Goal: Information Seeking & Learning: Learn about a topic

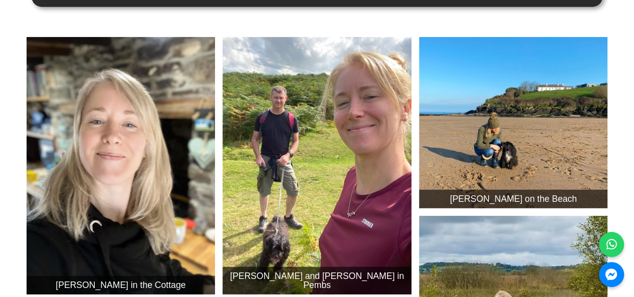
scroll to position [1102, 0]
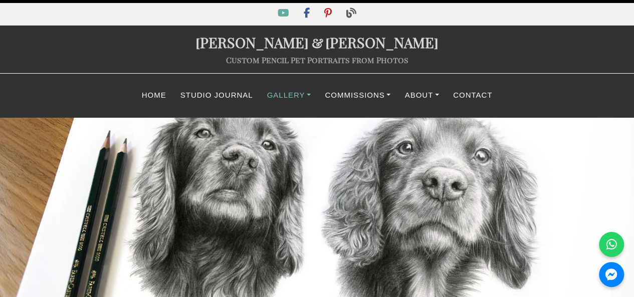
click at [292, 92] on link "Gallery" at bounding box center [289, 96] width 58 height 20
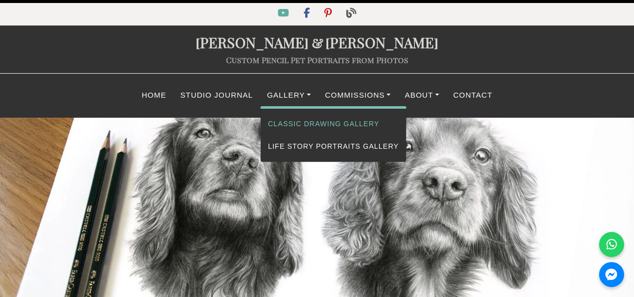
click at [333, 124] on link "Classic Drawing Gallery" at bounding box center [334, 124] width 146 height 23
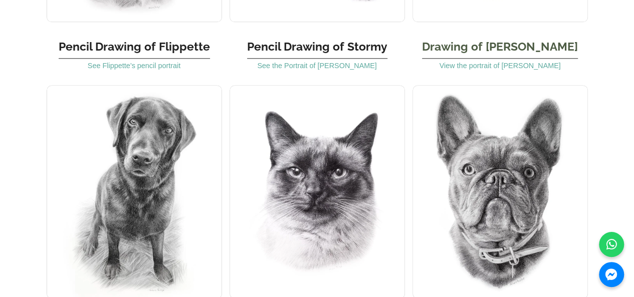
scroll to position [2455, 0]
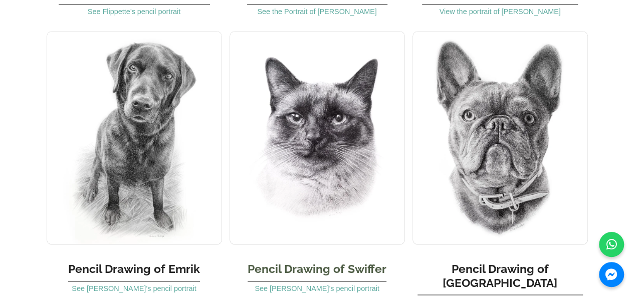
click at [336, 113] on img at bounding box center [316, 137] width 175 height 213
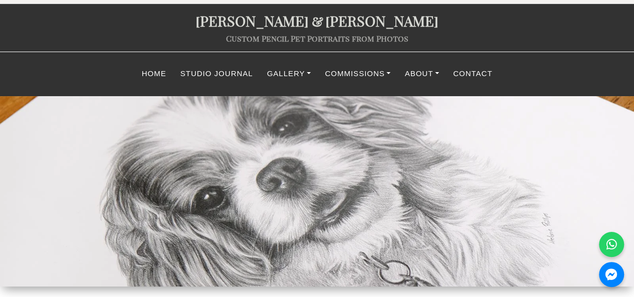
scroll to position [0, 0]
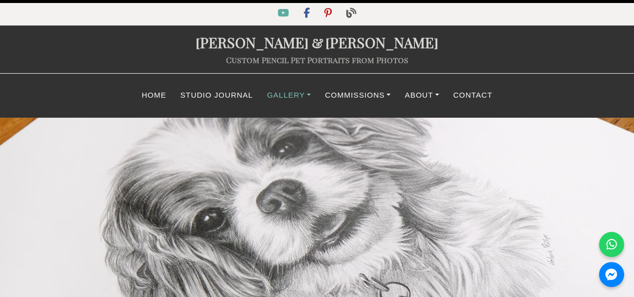
click at [290, 96] on link "Gallery" at bounding box center [289, 96] width 58 height 20
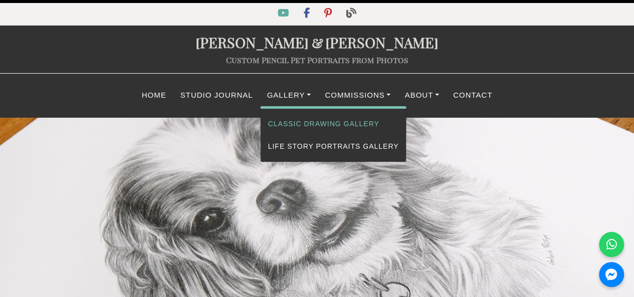
click at [303, 122] on link "Classic Drawing Gallery" at bounding box center [334, 124] width 146 height 23
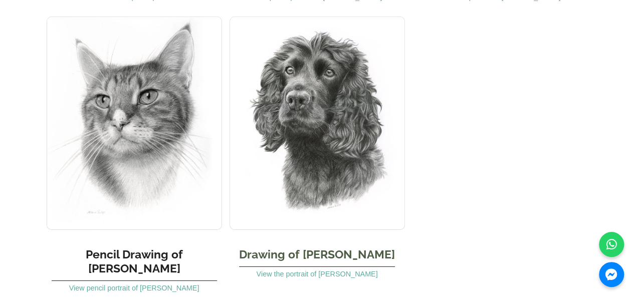
scroll to position [3307, 0]
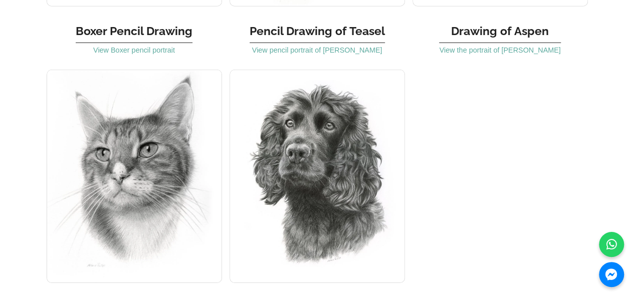
click at [181, 98] on img at bounding box center [134, 176] width 175 height 213
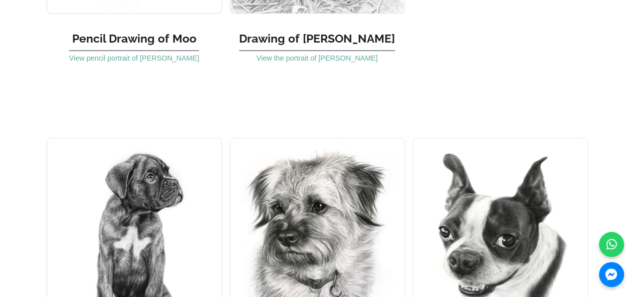
scroll to position [2999, 0]
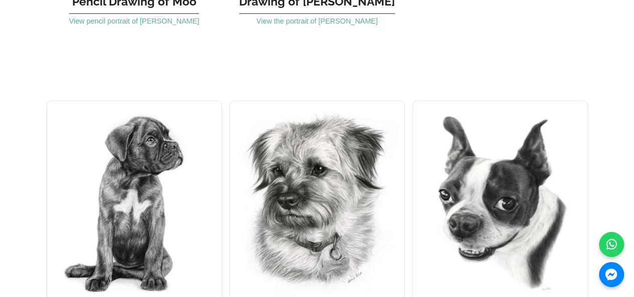
click at [492, 136] on img at bounding box center [499, 207] width 175 height 213
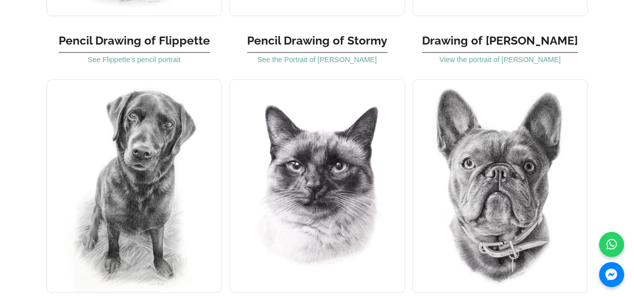
scroll to position [2391, 0]
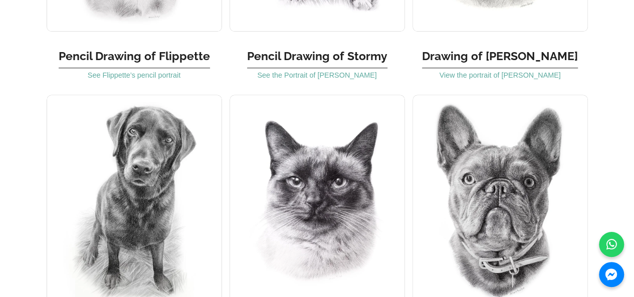
click at [516, 131] on img at bounding box center [499, 201] width 175 height 213
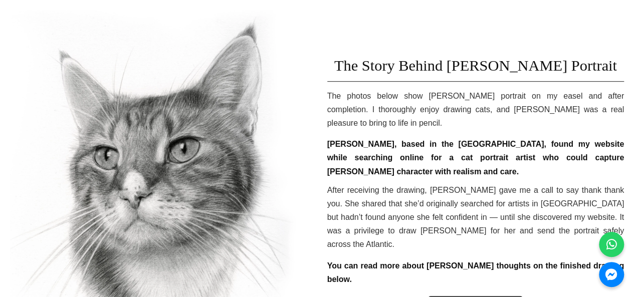
scroll to position [200, 0]
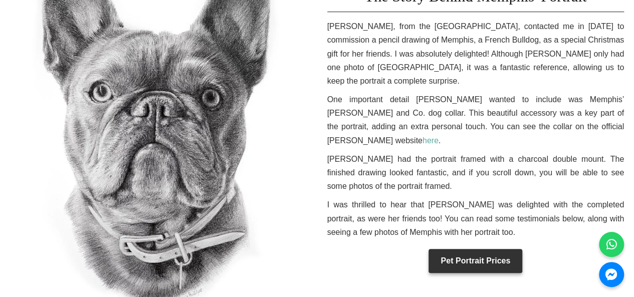
scroll to position [401, 0]
